Goal: Obtain resource: Download file/media

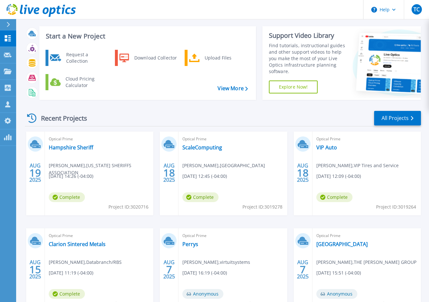
scroll to position [10, 0]
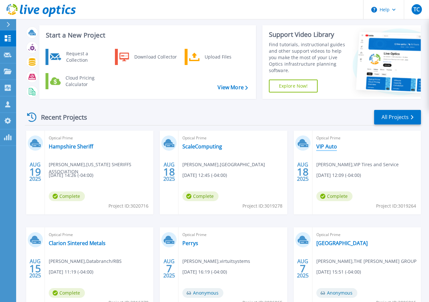
click at [324, 145] on link "VIP Auto" at bounding box center [326, 146] width 21 height 6
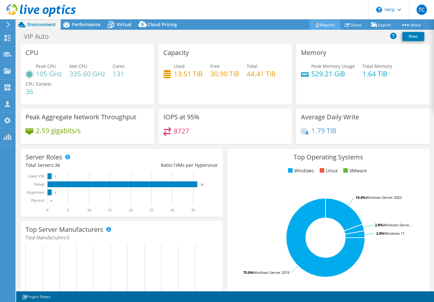
click at [324, 26] on link "Reports" at bounding box center [324, 25] width 31 height 10
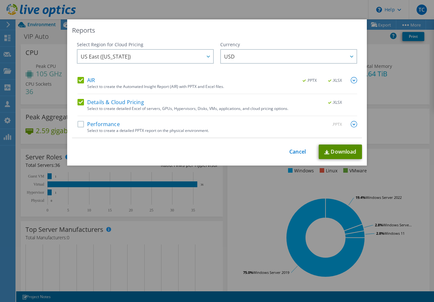
click at [340, 150] on link "Download" at bounding box center [340, 151] width 43 height 15
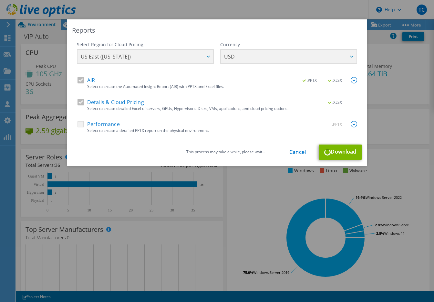
click at [341, 150] on div "This process may take a while, please wait... Cancel Download" at bounding box center [217, 151] width 290 height 15
click at [303, 154] on link "Cancel" at bounding box center [297, 152] width 16 height 6
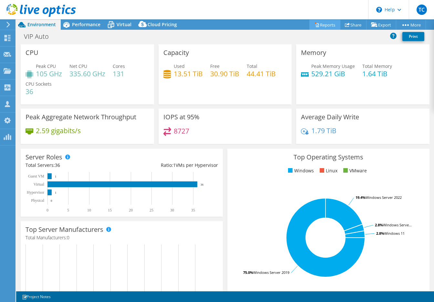
click at [318, 21] on link "Reports" at bounding box center [324, 25] width 31 height 10
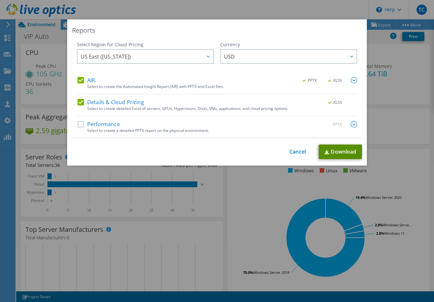
click at [344, 145] on link "Download" at bounding box center [340, 151] width 43 height 15
click at [289, 153] on link "Cancel" at bounding box center [297, 152] width 16 height 6
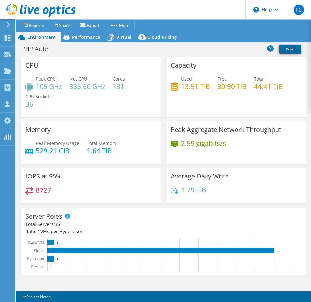
click at [286, 49] on link "Print" at bounding box center [291, 49] width 22 height 9
